Goal: Submit feedback/report problem

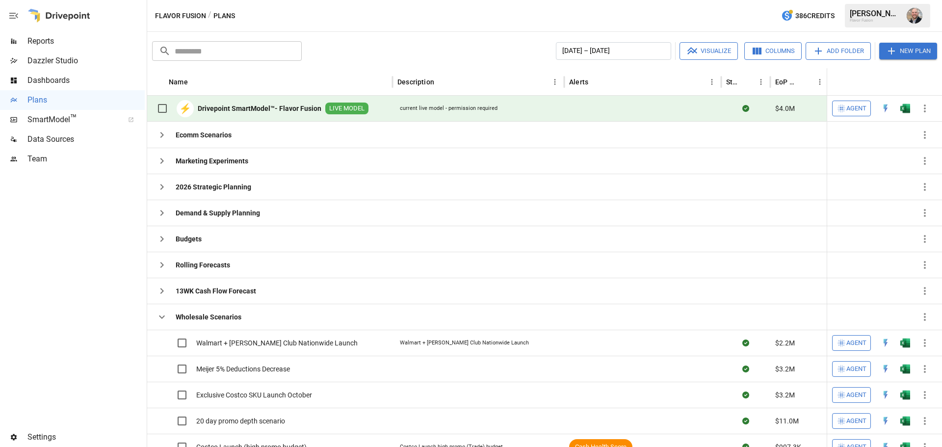
drag, startPoint x: 157, startPoint y: 318, endPoint x: 404, endPoint y: 90, distance: 335.7
click at [158, 318] on icon "button" at bounding box center [162, 317] width 12 height 12
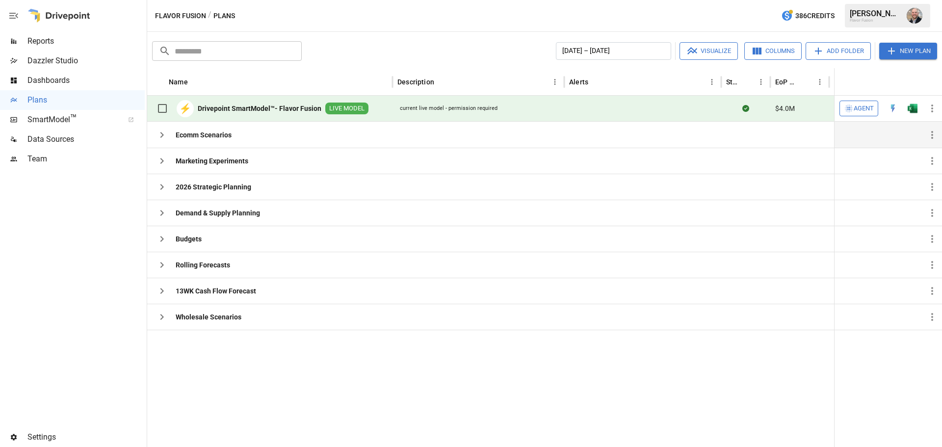
click at [156, 135] on icon "button" at bounding box center [162, 135] width 12 height 12
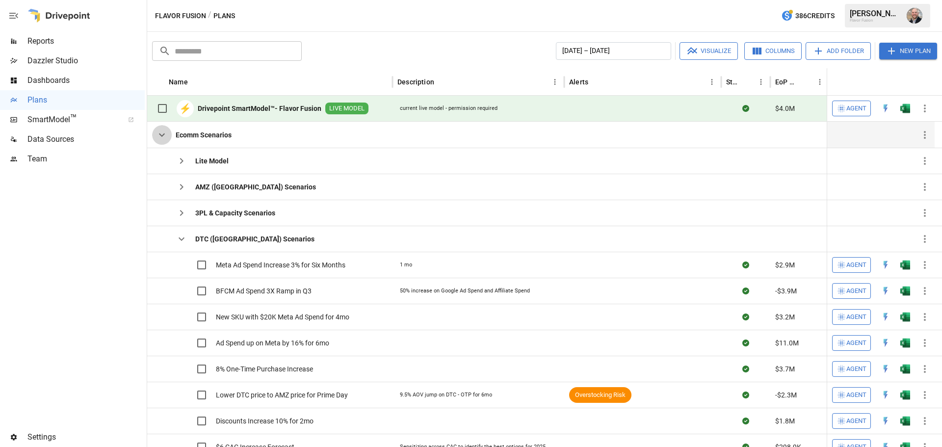
click at [166, 135] on icon "button" at bounding box center [162, 135] width 12 height 12
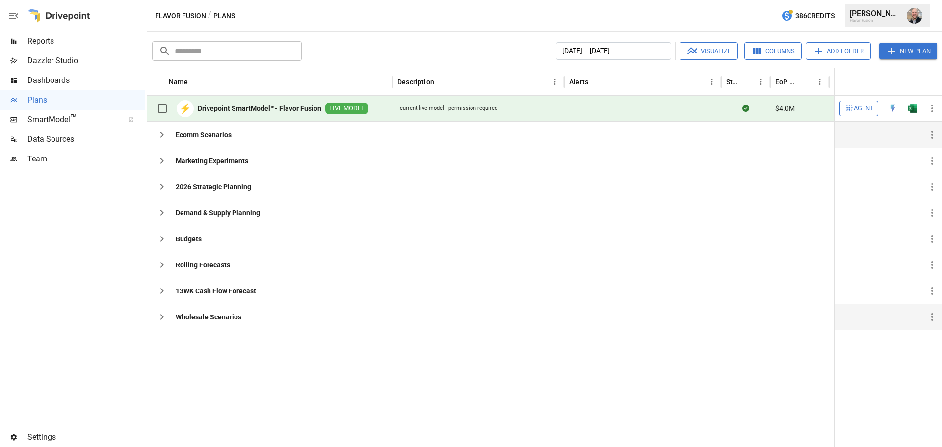
click at [164, 320] on icon "button" at bounding box center [162, 317] width 12 height 12
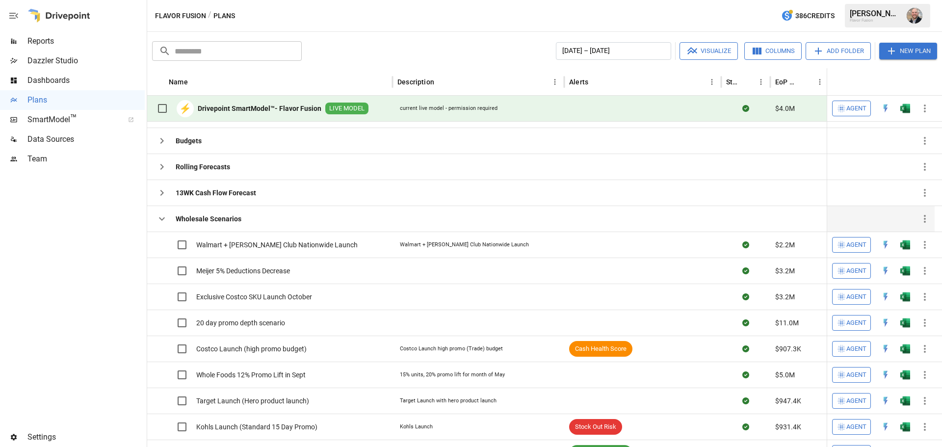
scroll to position [82, 0]
click at [161, 219] on icon "button" at bounding box center [162, 218] width 6 height 3
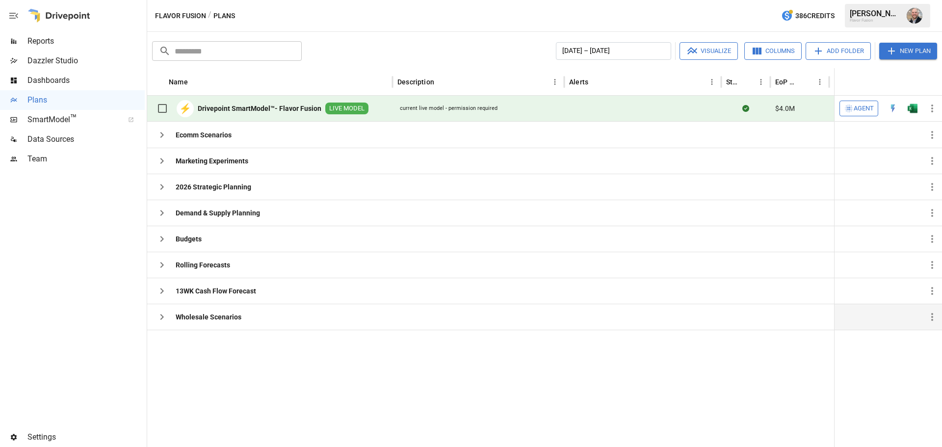
scroll to position [0, 0]
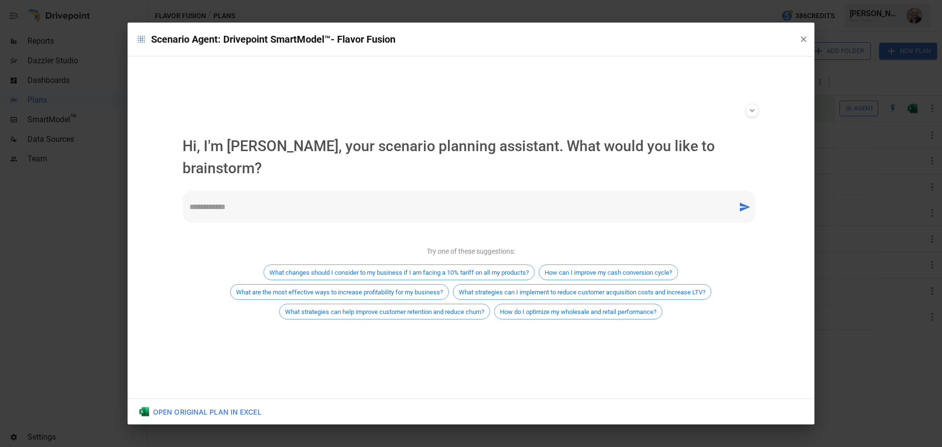
click at [282, 205] on div "* ​" at bounding box center [469, 207] width 573 height 32
type textarea "**********"
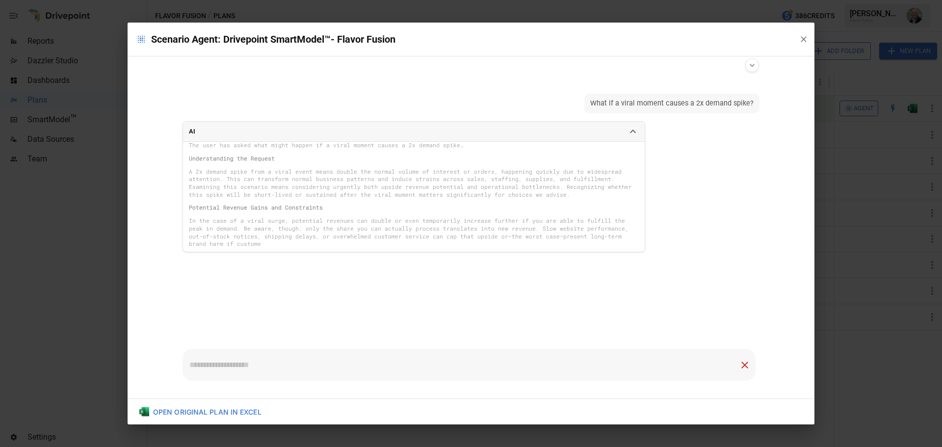
scroll to position [20, 0]
